Goal: Task Accomplishment & Management: Use online tool/utility

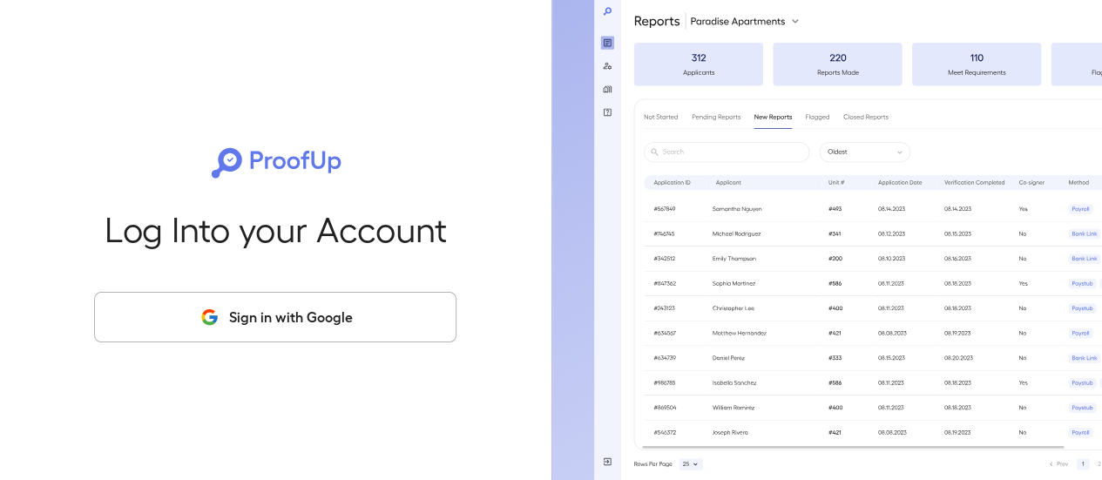
click at [269, 323] on button "Sign in with Google" at bounding box center [275, 317] width 362 height 51
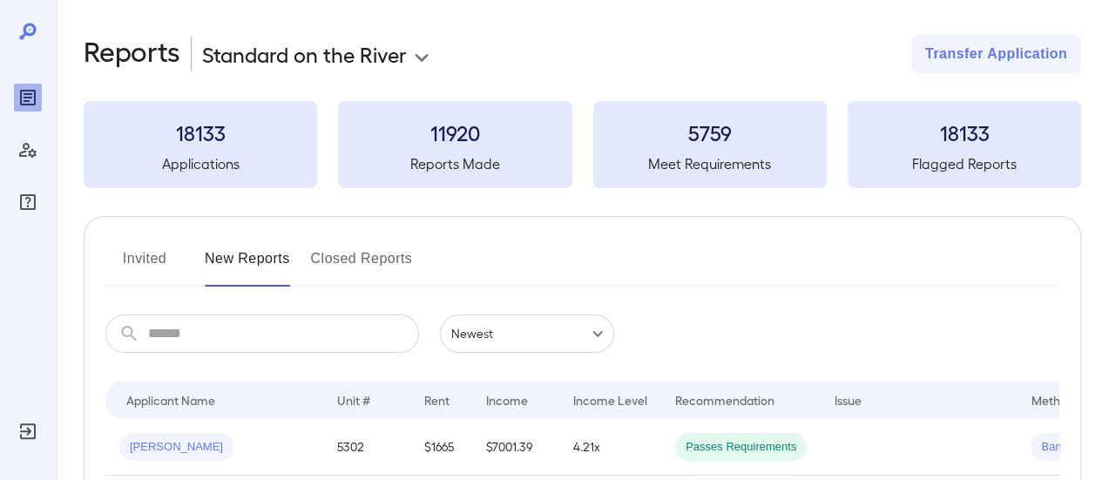
click at [272, 335] on input "text" at bounding box center [283, 333] width 271 height 38
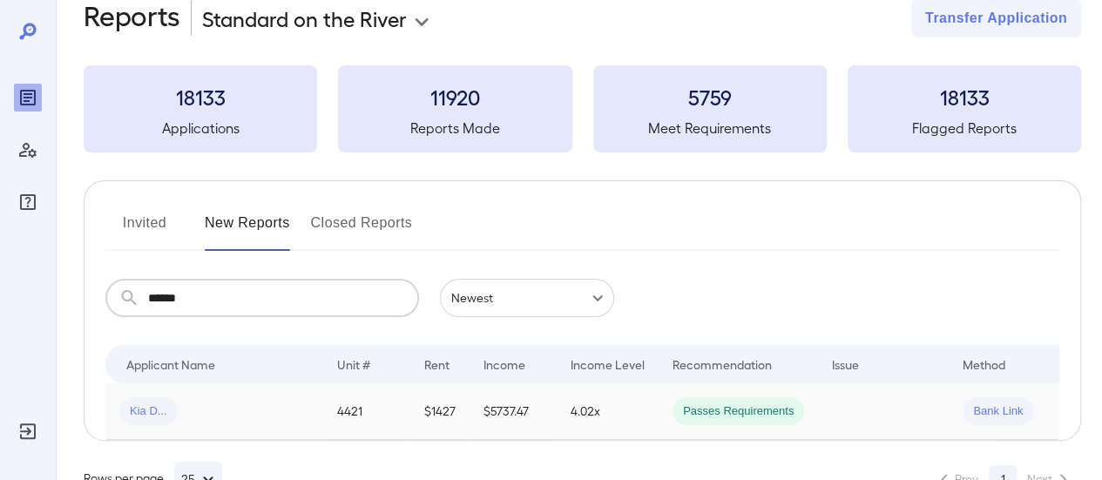
scroll to position [87, 0]
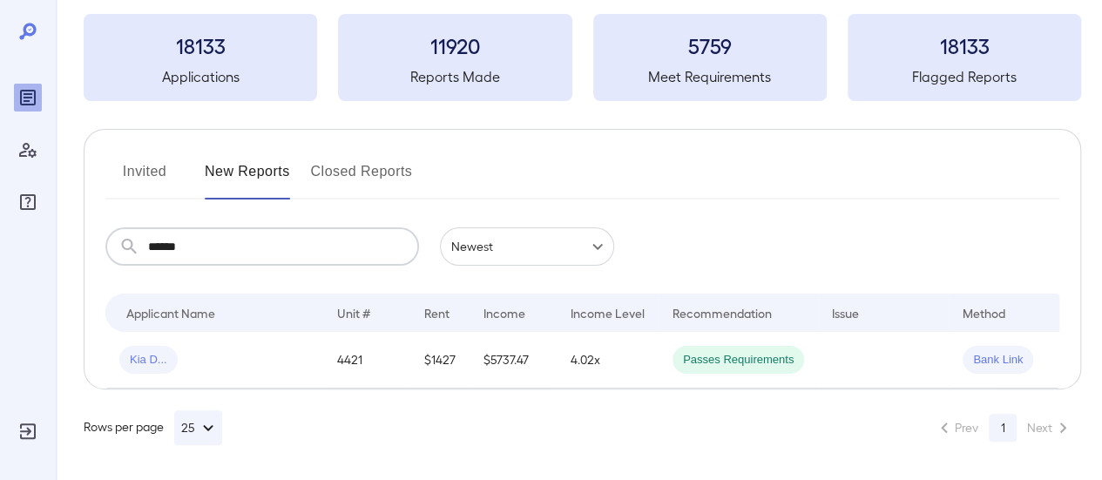
type input "******"
